Goal: Information Seeking & Learning: Check status

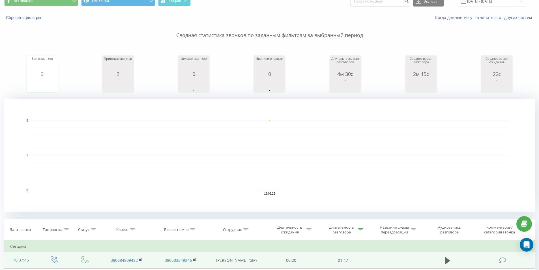
scroll to position [110, 0]
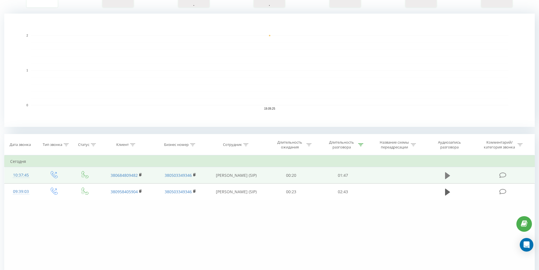
click at [448, 175] on icon at bounding box center [447, 175] width 5 height 7
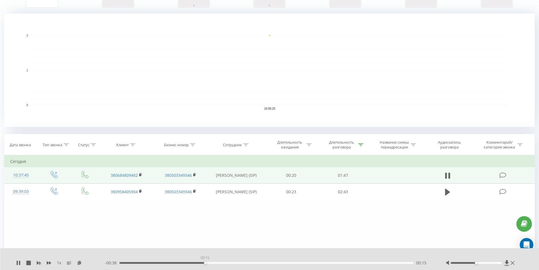
drag, startPoint x: 122, startPoint y: 263, endPoint x: 302, endPoint y: 264, distance: 180.5
click at [233, 263] on div "00:15" at bounding box center [266, 263] width 294 height 2
drag, startPoint x: 481, startPoint y: 263, endPoint x: 478, endPoint y: 264, distance: 3.3
click at [521, 263] on div "1 x - 00:32 00:21 00:21" at bounding box center [269, 259] width 539 height 22
drag, startPoint x: 248, startPoint y: 262, endPoint x: 338, endPoint y: 264, distance: 90.3
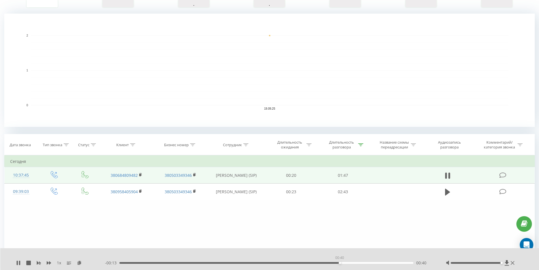
click at [343, 264] on div "- 00:13 00:40 00:40" at bounding box center [268, 263] width 327 height 6
click at [266, 218] on div "Фильтровать по условию Равно Введите значение Отмена OK Фильтровать по условию …" at bounding box center [269, 218] width 530 height 127
click at [298, 240] on div "Фильтровать по условию Равно Введите значение Отмена OK Фильтровать по условию …" at bounding box center [269, 218] width 530 height 127
drag, startPoint x: 369, startPoint y: 263, endPoint x: 375, endPoint y: 262, distance: 6.2
click at [377, 264] on div "- 00:06 00:47 00:47" at bounding box center [268, 263] width 327 height 6
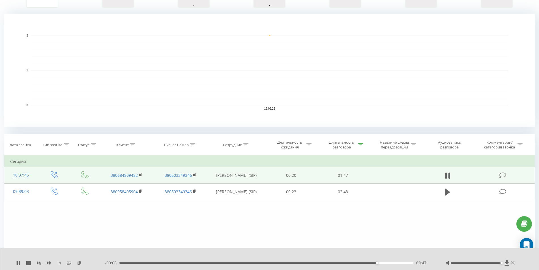
click at [321, 227] on div "Фильтровать по условию Равно Введите значение Отмена OK Фильтровать по условию …" at bounding box center [269, 218] width 530 height 127
click at [197, 242] on div "Фильтровать по условию Равно Введите значение Отмена OK Фильтровать по условию …" at bounding box center [269, 218] width 530 height 127
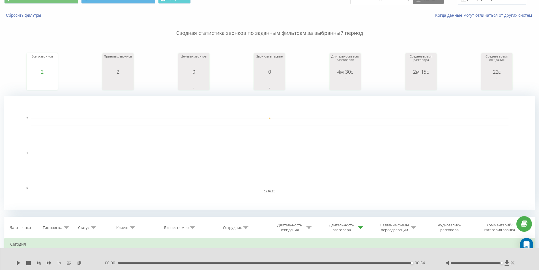
scroll to position [0, 0]
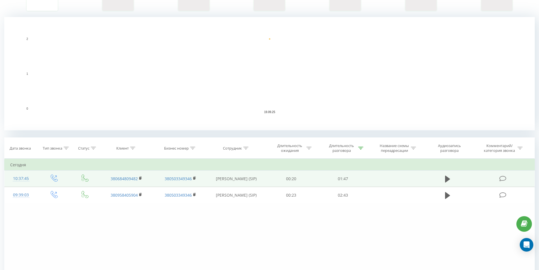
scroll to position [113, 0]
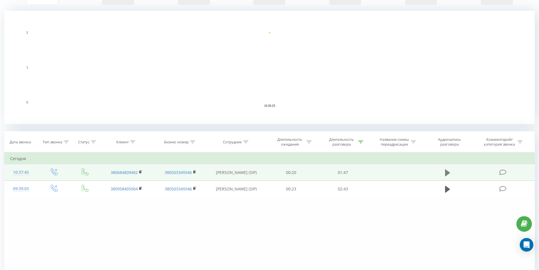
click at [451, 171] on td at bounding box center [448, 172] width 50 height 16
click at [449, 173] on icon at bounding box center [447, 172] width 5 height 7
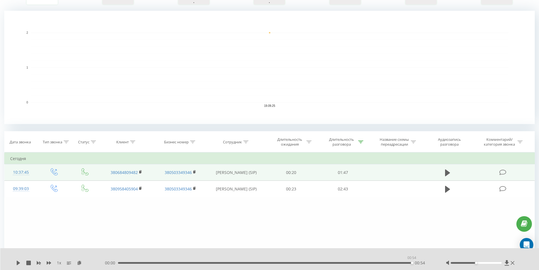
drag, startPoint x: 128, startPoint y: 263, endPoint x: 426, endPoint y: 256, distance: 298.3
click at [426, 256] on div "1 x 00:00 00:54 00:54" at bounding box center [269, 259] width 539 height 22
click at [54, 232] on div "Фильтровать по условию Равно Введите значение Отмена OK Фильтровать по условию …" at bounding box center [269, 215] width 530 height 127
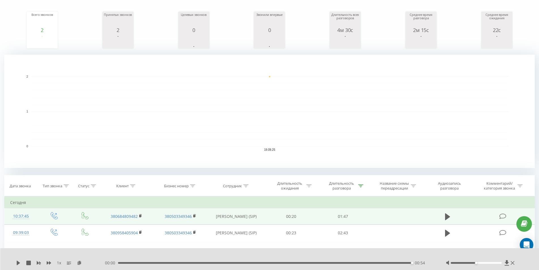
scroll to position [0, 0]
